Goal: Find specific page/section: Find specific page/section

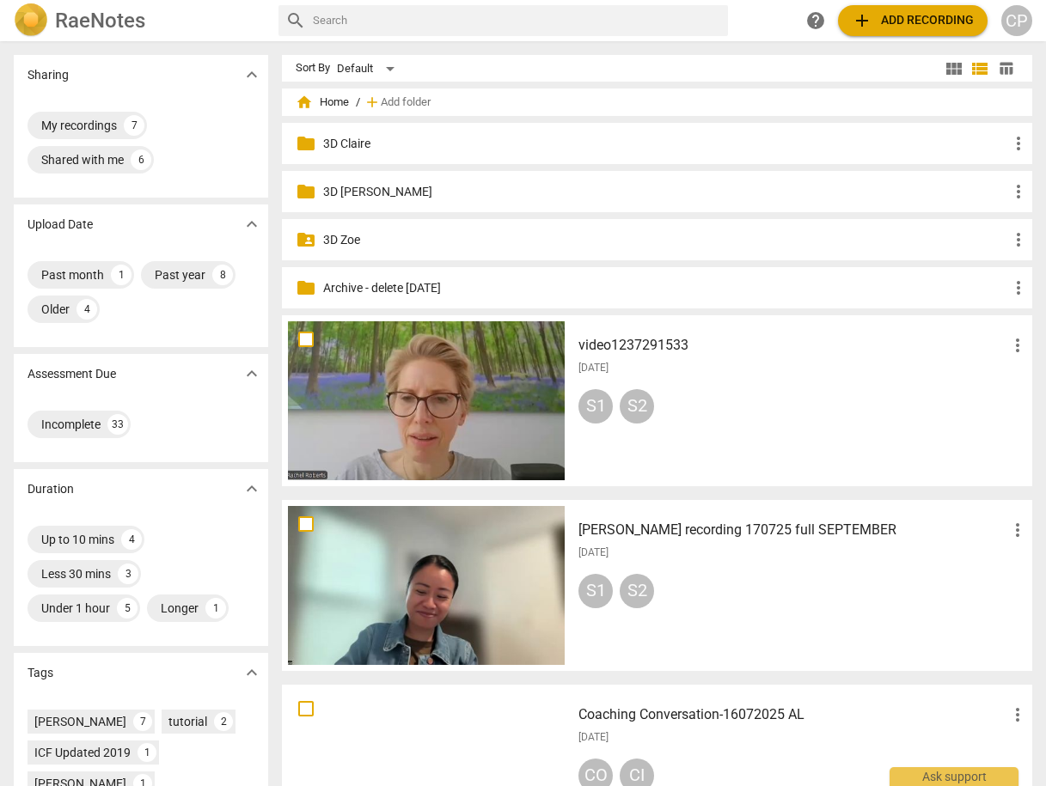
click at [615, 340] on h3 "video1237291533" at bounding box center [792, 345] width 429 height 21
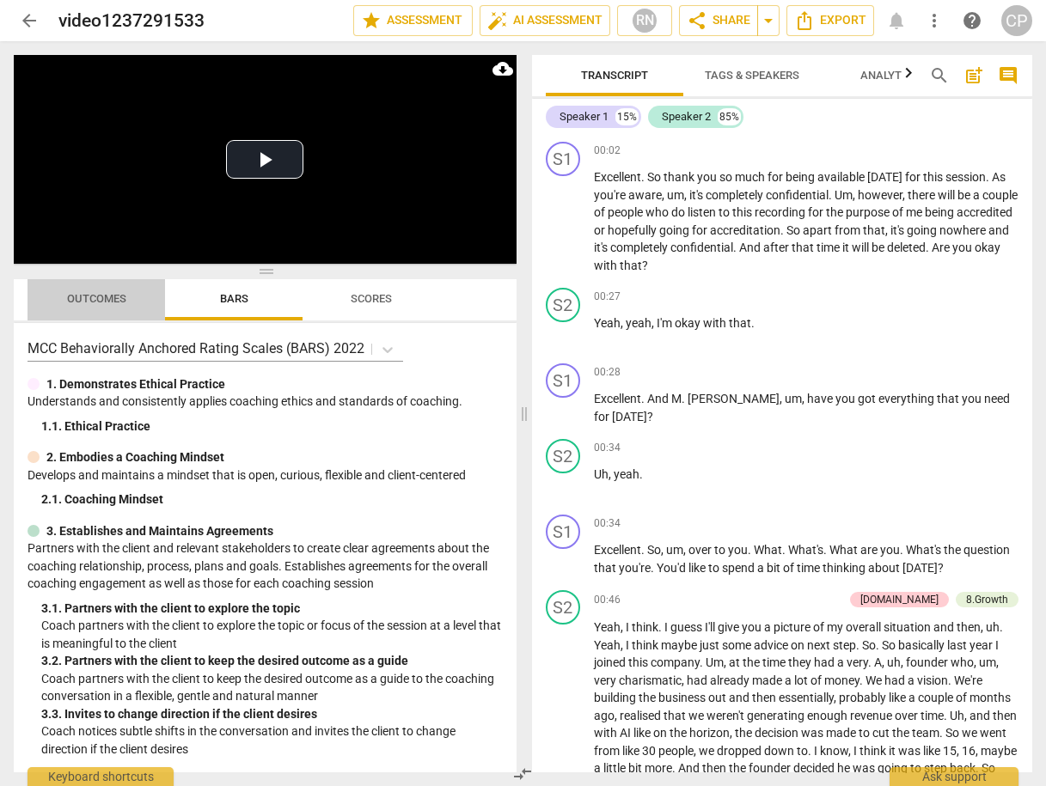
click at [98, 301] on span "Outcomes" at bounding box center [96, 298] width 59 height 13
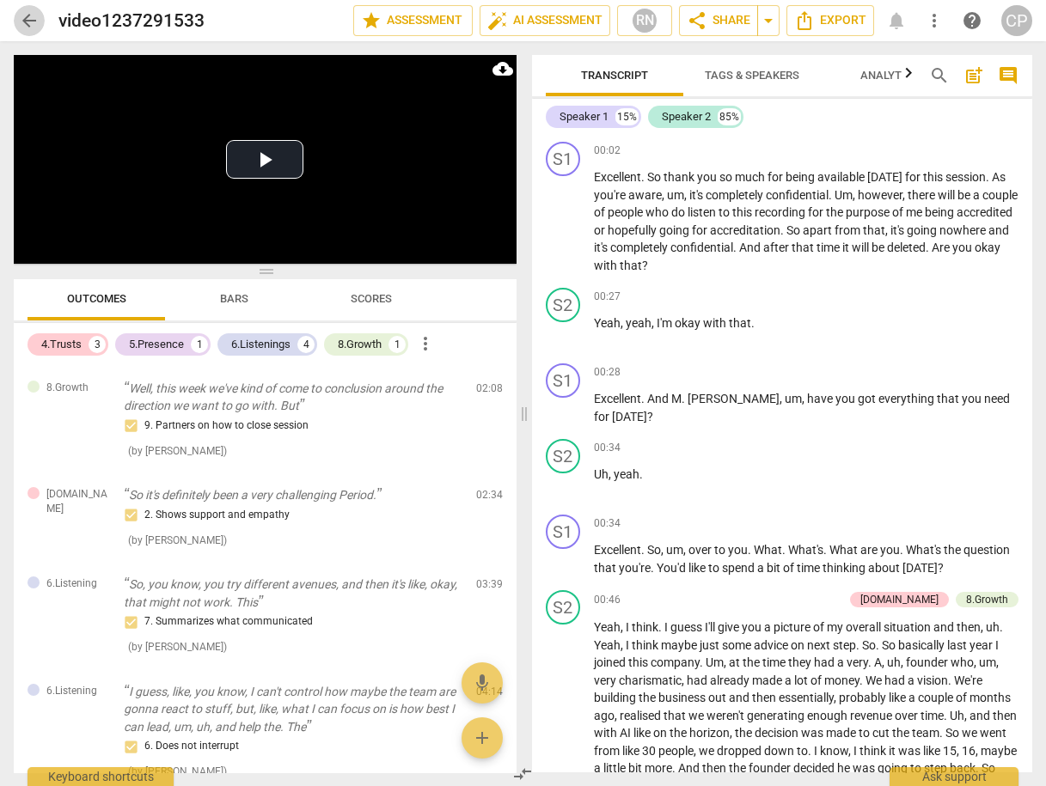
click at [33, 15] on span "arrow_back" at bounding box center [29, 20] width 21 height 21
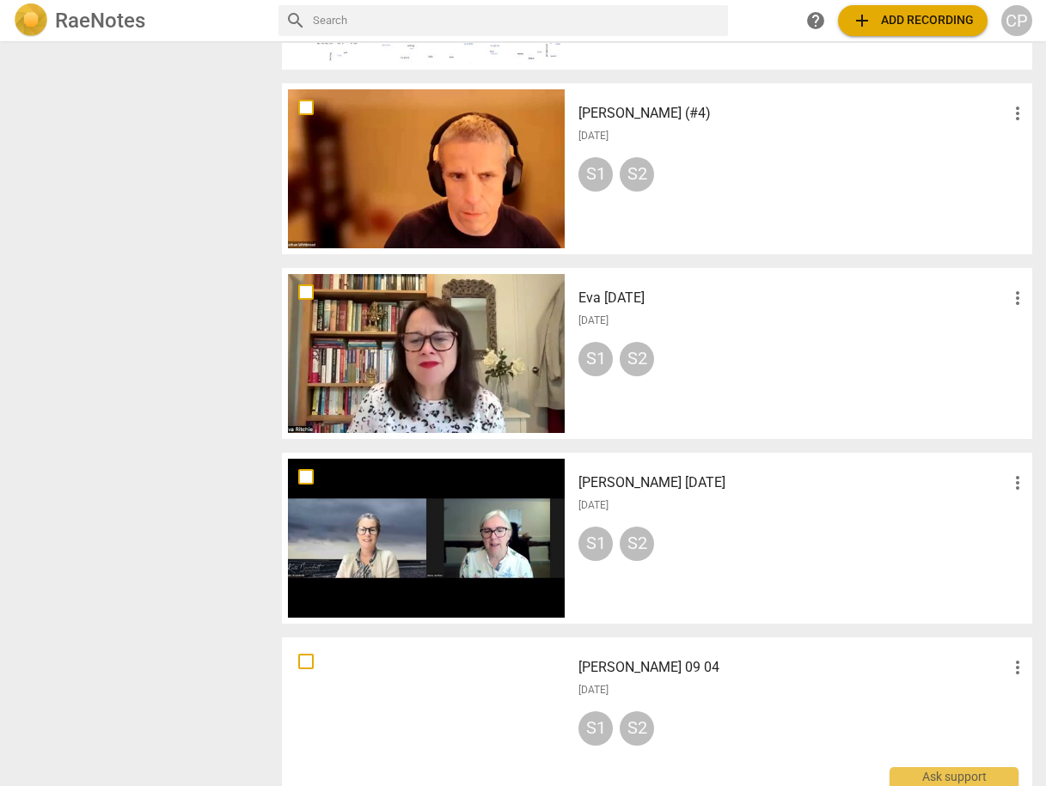
scroll to position [1031, 0]
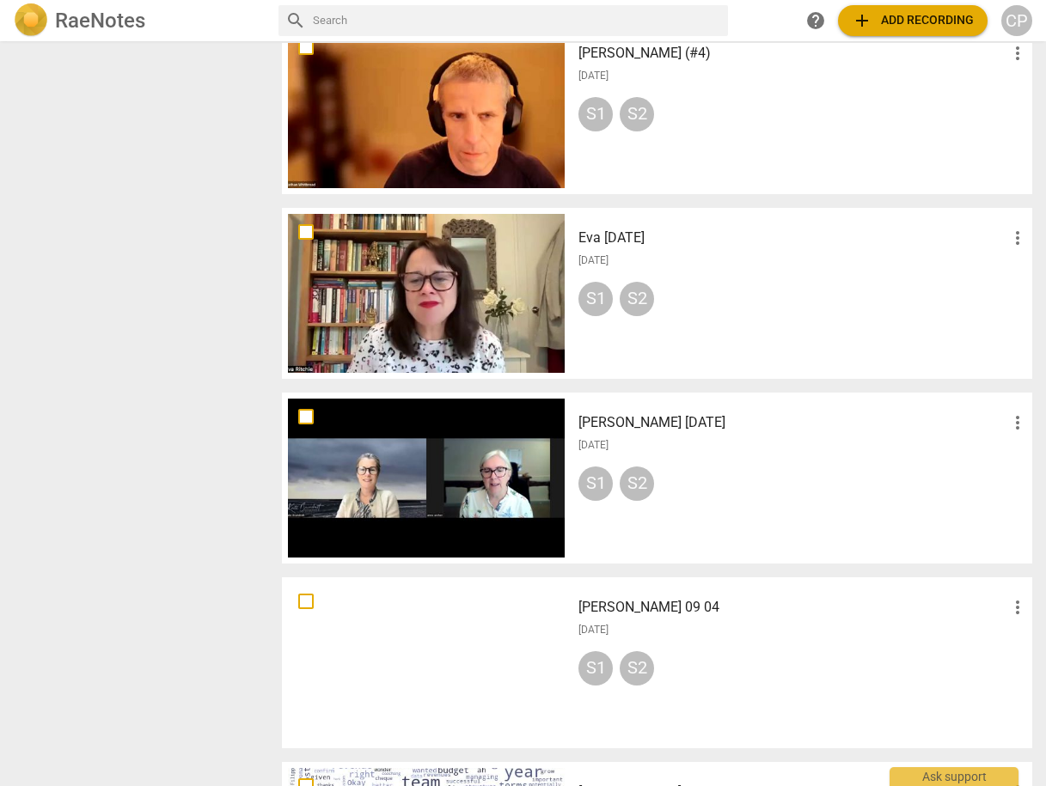
click at [633, 235] on h3 "Eva [DATE]" at bounding box center [792, 238] width 429 height 21
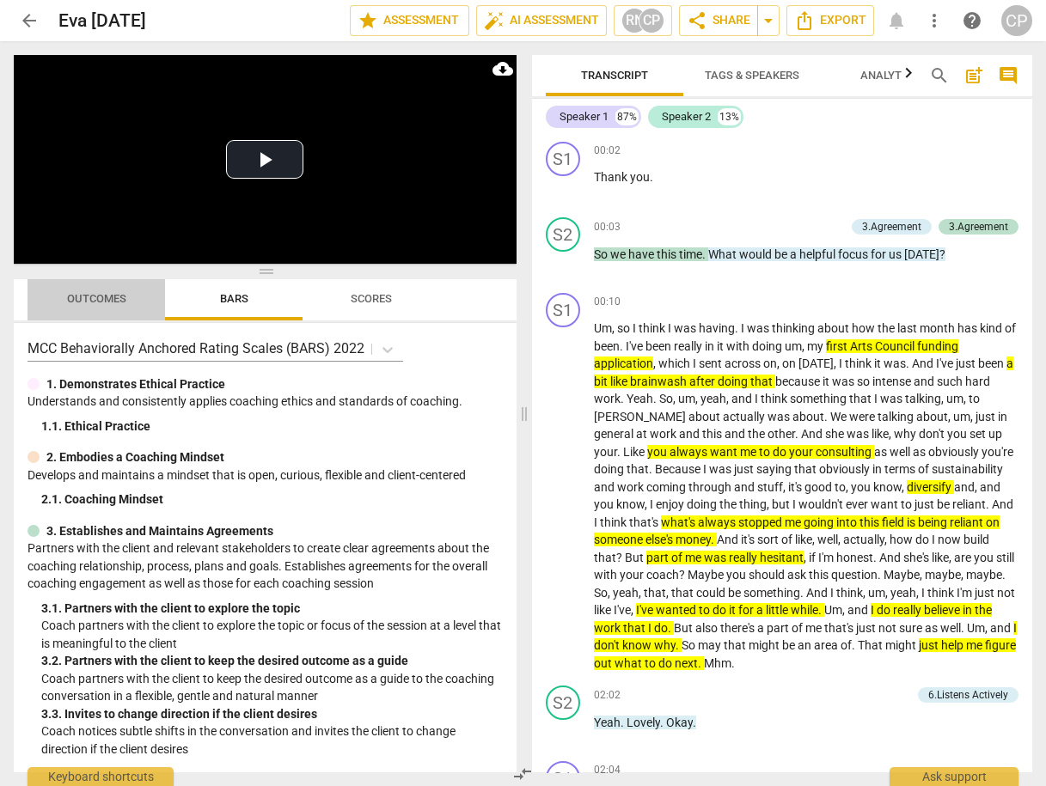
click at [86, 301] on span "Outcomes" at bounding box center [96, 298] width 59 height 13
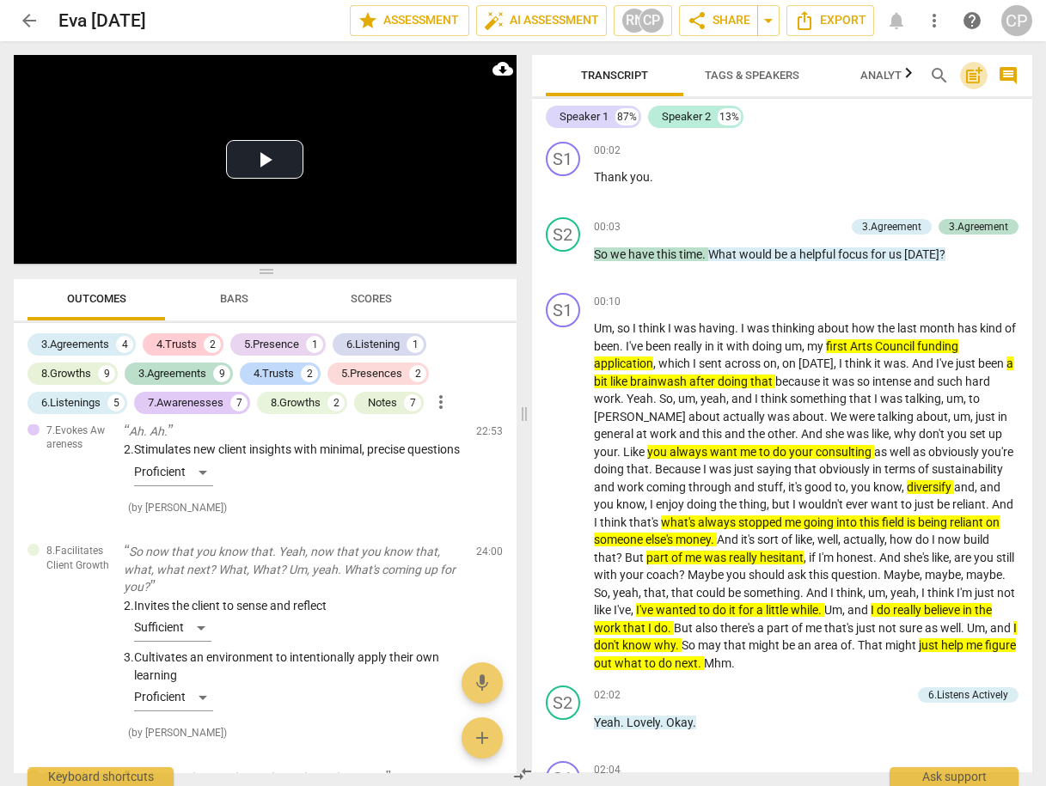
click at [969, 80] on span "post_add" at bounding box center [973, 75] width 21 height 21
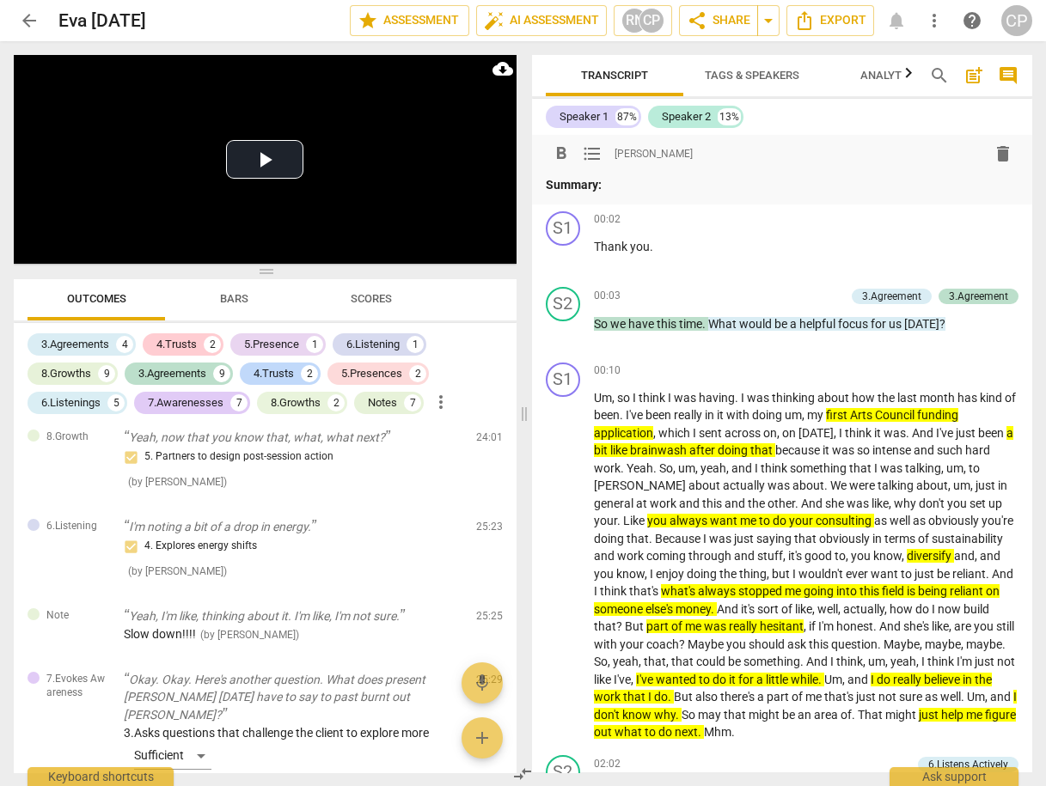
scroll to position [5185, 0]
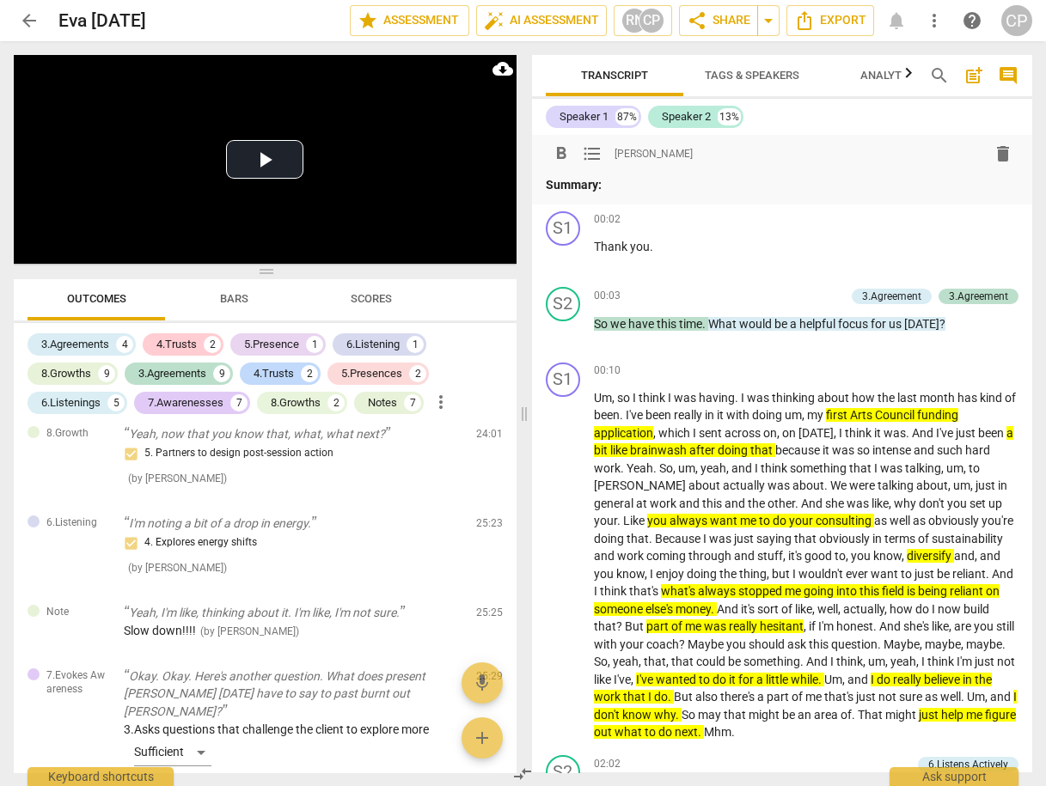
click at [233, 302] on span "Bars" at bounding box center [234, 298] width 28 height 13
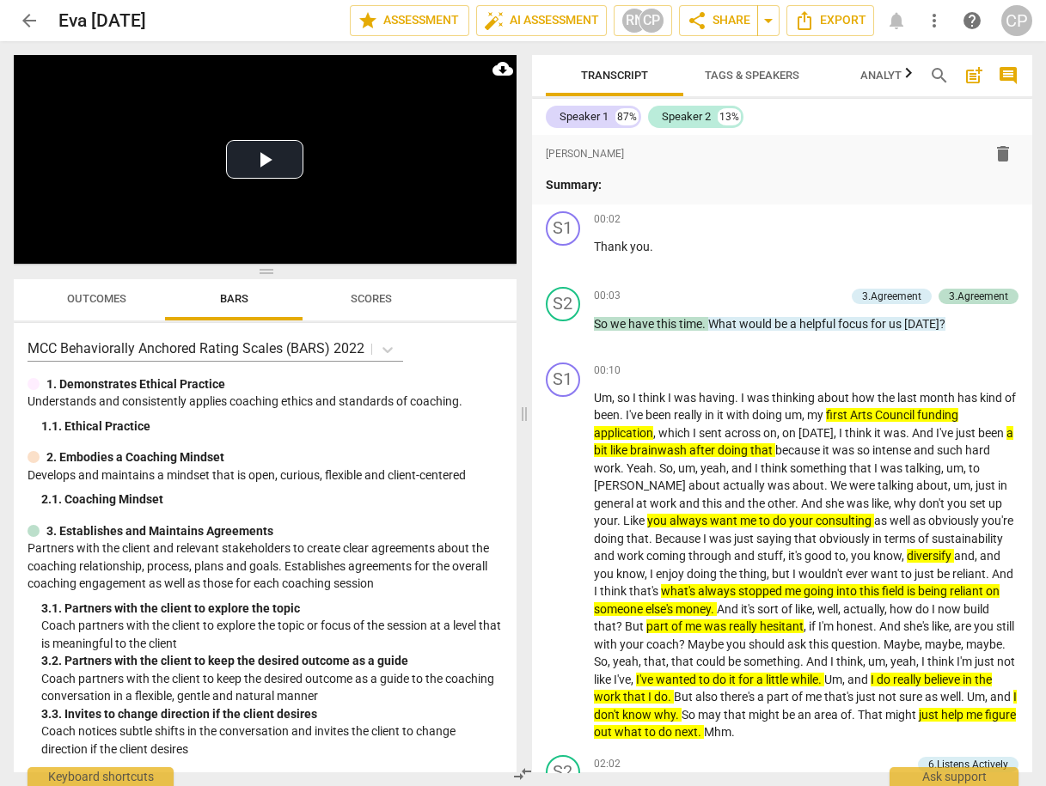
click at [99, 298] on span "Outcomes" at bounding box center [96, 298] width 59 height 13
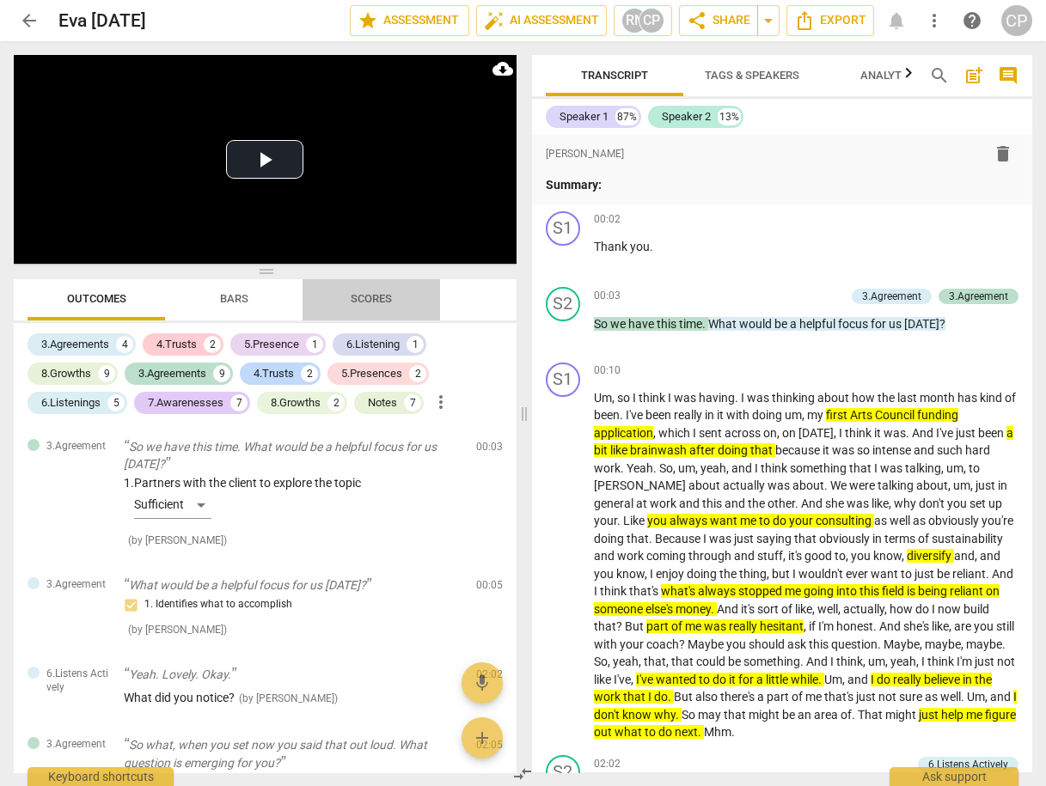
click at [354, 297] on span "Scores" at bounding box center [371, 298] width 41 height 13
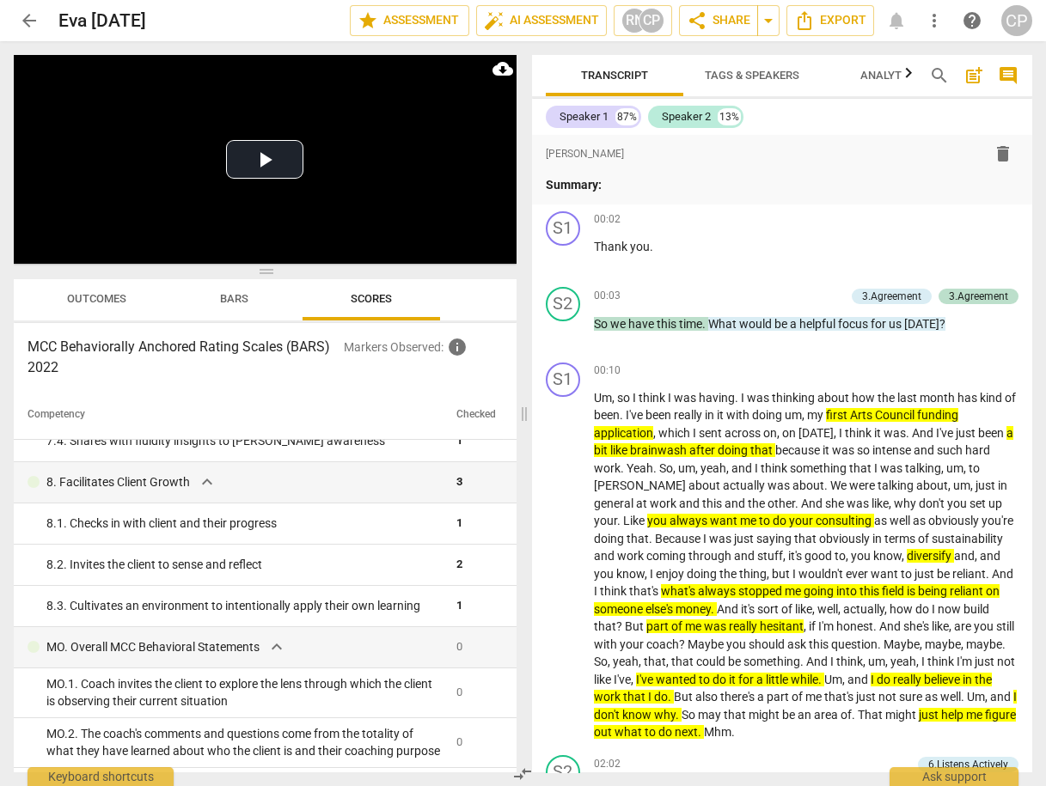
scroll to position [1162, 0]
